Goal: Check status: Check status

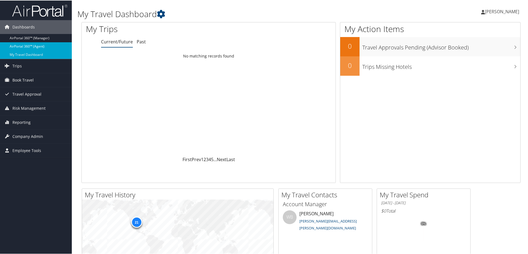
click at [28, 43] on link "AirPortal 360™ (Agent)" at bounding box center [36, 46] width 72 height 8
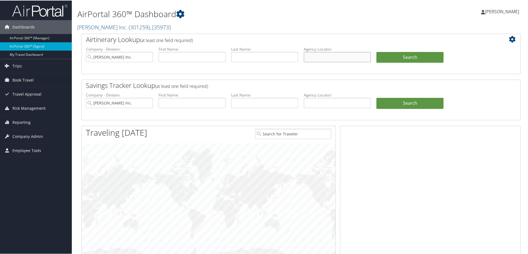
click at [325, 58] on input "text" at bounding box center [337, 56] width 67 height 10
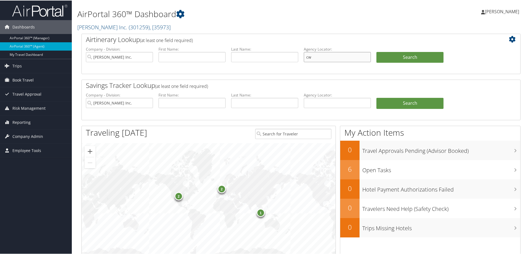
type input "c"
type input "CWP80J"
click at [416, 58] on button "Search" at bounding box center [409, 56] width 67 height 11
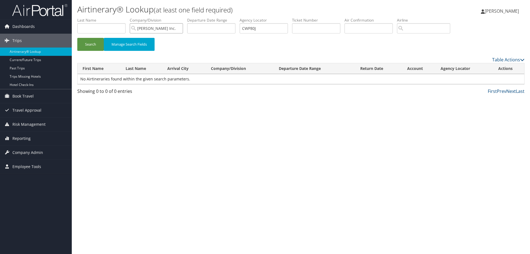
click at [179, 28] on input "Hagerty Inc." at bounding box center [156, 28] width 53 height 10
click at [93, 45] on button "Search" at bounding box center [90, 44] width 27 height 13
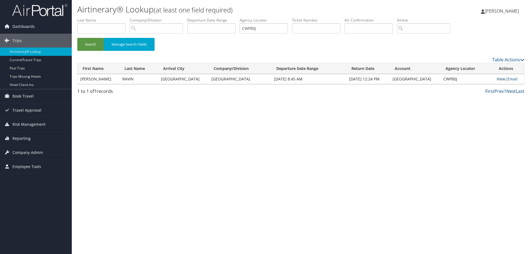
click at [498, 80] on link "View" at bounding box center [501, 78] width 9 height 5
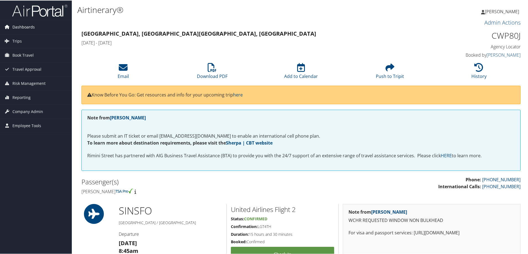
click at [24, 27] on span "Dashboards" at bounding box center [23, 27] width 22 height 14
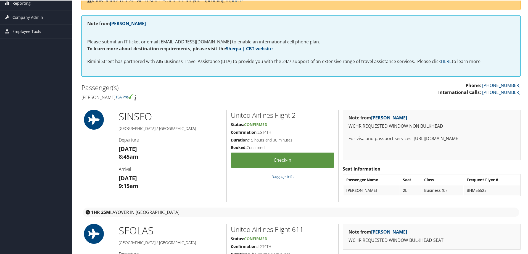
scroll to position [110, 0]
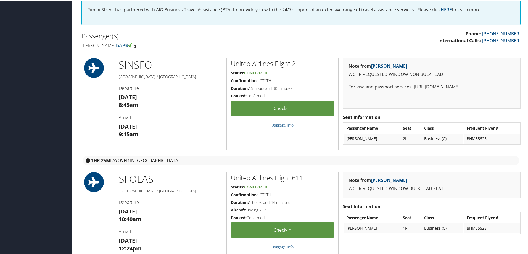
scroll to position [193, 0]
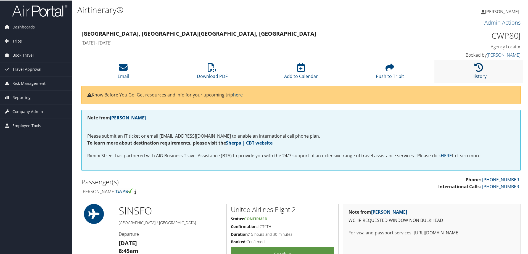
click at [478, 64] on icon at bounding box center [478, 66] width 9 height 9
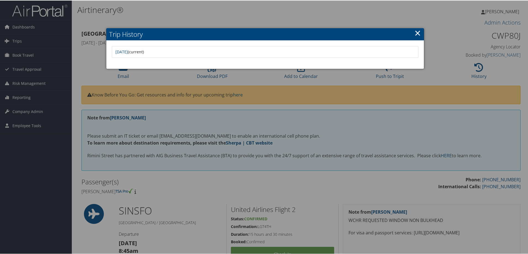
click at [419, 34] on link "×" at bounding box center [417, 32] width 6 height 11
